Goal: Complete application form

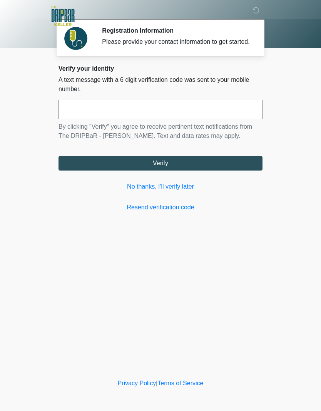
click at [187, 191] on link "No thanks, I'll verify later" at bounding box center [160, 186] width 204 height 9
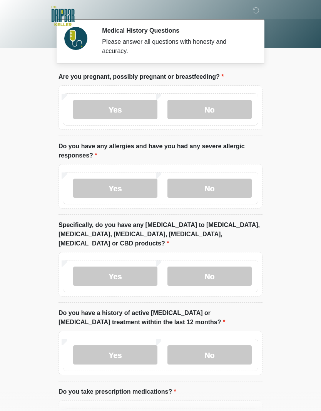
click at [229, 110] on label "No" at bounding box center [209, 109] width 84 height 19
click at [131, 188] on label "Yes" at bounding box center [115, 188] width 84 height 19
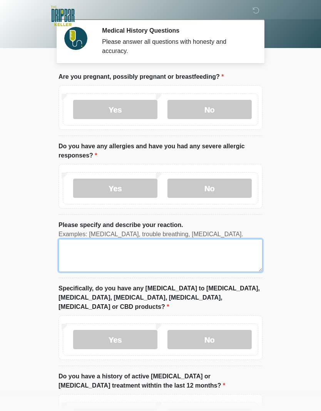
click at [207, 258] on textarea "Please specify and describe your reaction." at bounding box center [160, 255] width 204 height 33
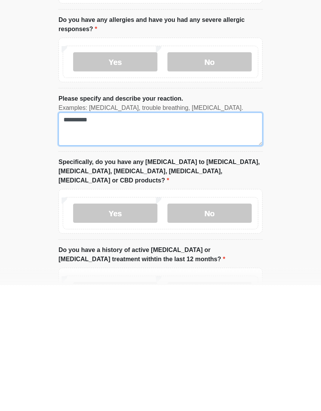
type textarea "**********"
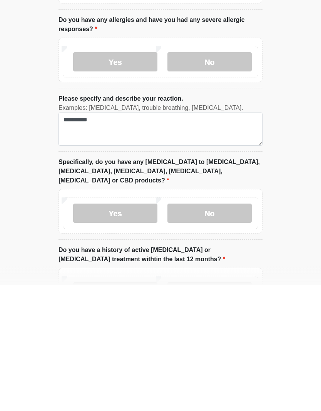
click at [236, 330] on label "No" at bounding box center [209, 339] width 84 height 19
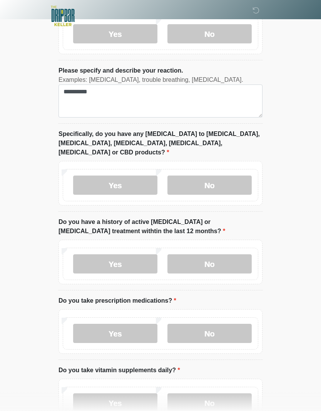
scroll to position [163, 0]
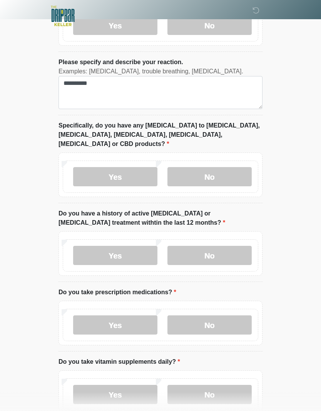
click at [215, 246] on label "No" at bounding box center [209, 255] width 84 height 19
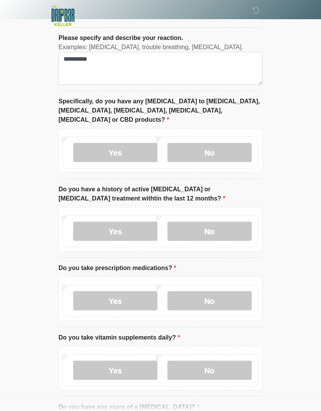
scroll to position [187, 0]
click at [131, 293] on label "Yes" at bounding box center [115, 300] width 84 height 19
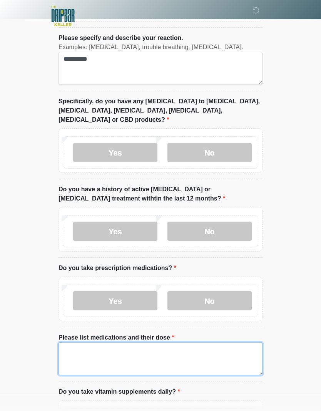
click at [167, 350] on textarea "Please list medications and their dose" at bounding box center [160, 359] width 204 height 33
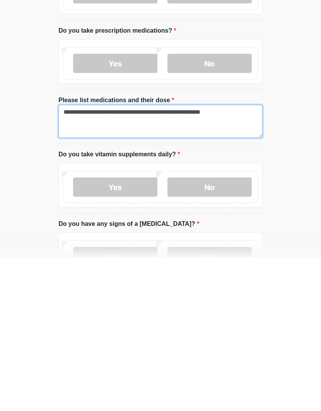
scroll to position [274, 0]
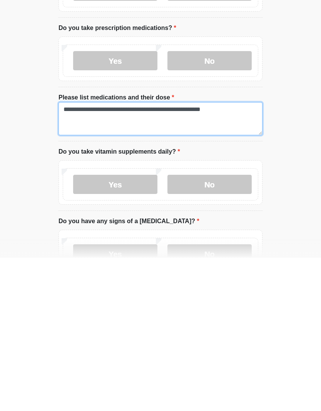
type textarea "**********"
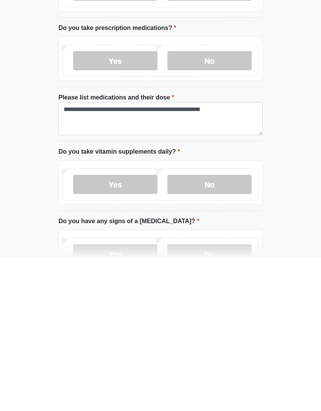
click at [232, 328] on label "No" at bounding box center [209, 337] width 84 height 19
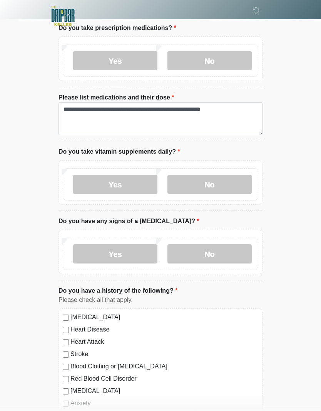
click at [222, 245] on label "No" at bounding box center [209, 254] width 84 height 19
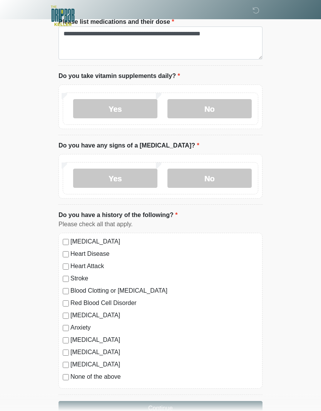
scroll to position [507, 0]
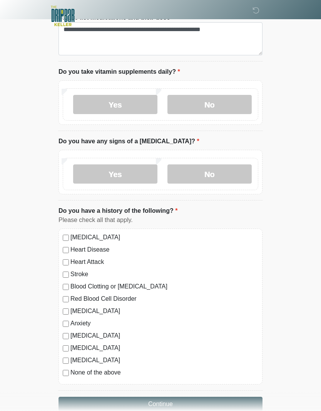
click at [71, 368] on label "None of the above" at bounding box center [164, 372] width 188 height 9
click at [211, 397] on button "Continue" at bounding box center [160, 404] width 204 height 15
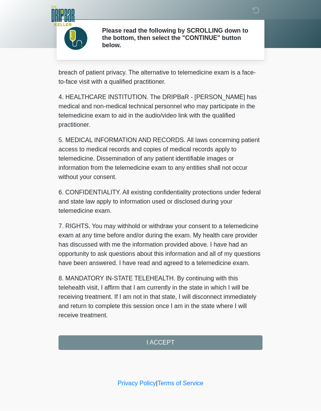
scroll to position [188, 0]
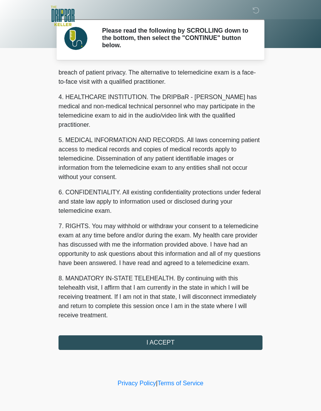
click at [210, 342] on button "I ACCEPT" at bounding box center [160, 343] width 204 height 15
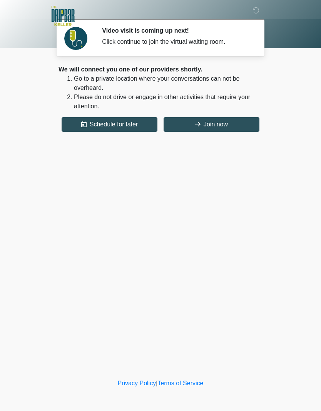
click at [236, 124] on button "Join now" at bounding box center [211, 124] width 96 height 15
